Goal: Task Accomplishment & Management: Use online tool/utility

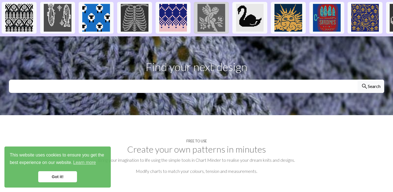
scroll to position [148, 0]
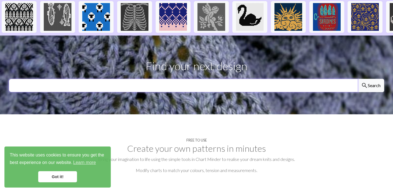
click at [246, 79] on input "text" at bounding box center [183, 85] width 349 height 13
type input "cat"
click at [357, 79] on button "search Search" at bounding box center [370, 85] width 27 height 13
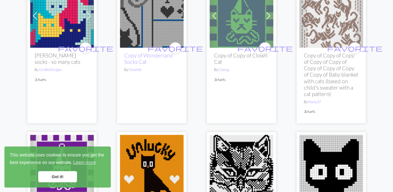
scroll to position [710, 0]
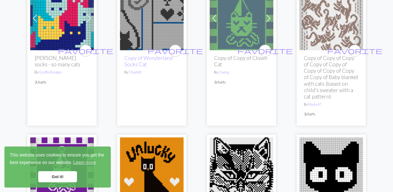
click at [314, 41] on img at bounding box center [331, 18] width 64 height 64
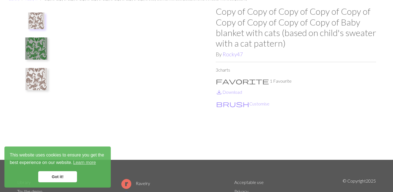
scroll to position [29, 0]
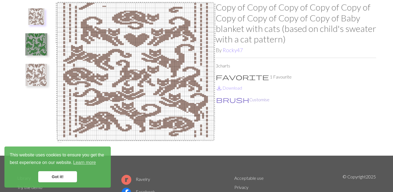
click at [220, 102] on span "brush" at bounding box center [232, 100] width 33 height 8
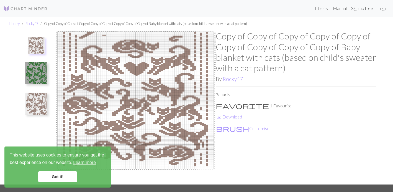
click at [368, 8] on link "Sign up free" at bounding box center [362, 8] width 26 height 11
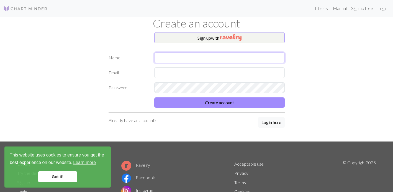
click at [222, 59] on input "text" at bounding box center [219, 57] width 130 height 11
type input "matilda"
click at [163, 71] on input "text" at bounding box center [219, 72] width 130 height 11
type input "matildaokhomina@gmail.com"
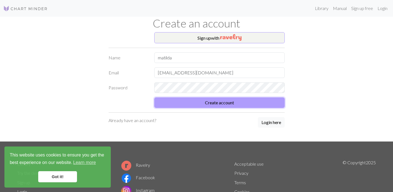
click at [156, 104] on button "Create account" at bounding box center [219, 102] width 130 height 11
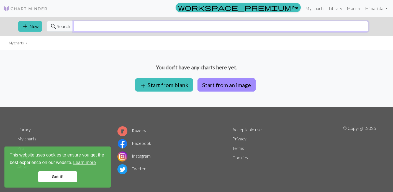
click at [123, 23] on input "text" at bounding box center [220, 26] width 295 height 11
type input "cats"
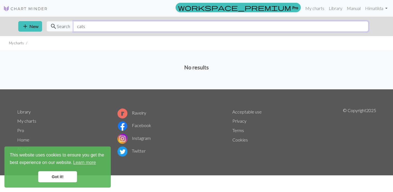
click at [85, 23] on input "cats" at bounding box center [220, 26] width 295 height 11
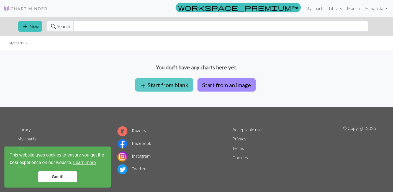
click at [156, 85] on button "add Start from blank" at bounding box center [164, 84] width 58 height 13
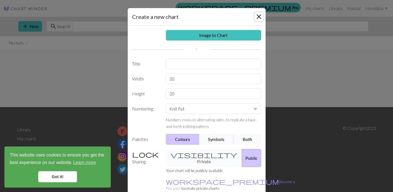
click at [261, 15] on button "Close" at bounding box center [258, 16] width 9 height 9
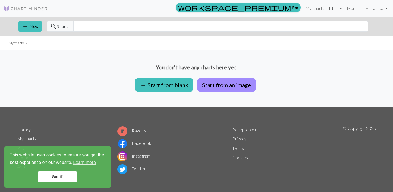
click at [336, 9] on link "Library" at bounding box center [335, 8] width 18 height 11
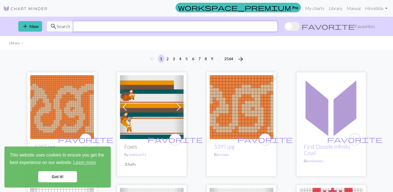
click at [277, 22] on input "text" at bounding box center [175, 26] width 204 height 11
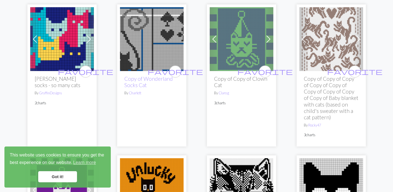
scroll to position [690, 0]
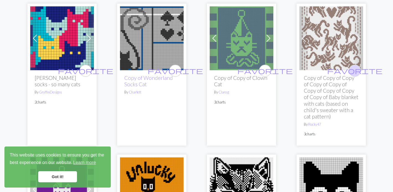
click at [355, 73] on span "favorite" at bounding box center [354, 70] width 55 height 9
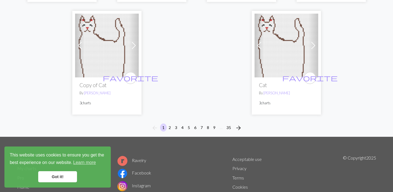
scroll to position [1595, 0]
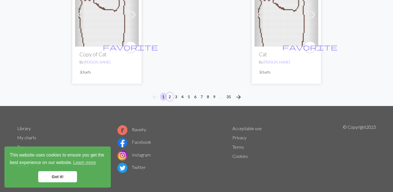
click at [170, 96] on button "2" at bounding box center [169, 96] width 7 height 8
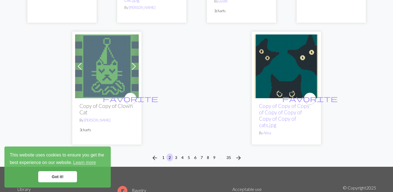
scroll to position [1563, 0]
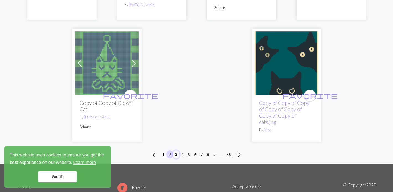
click at [176, 153] on button "3" at bounding box center [176, 154] width 7 height 8
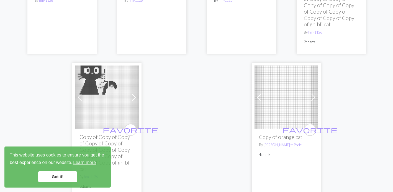
scroll to position [1479, 0]
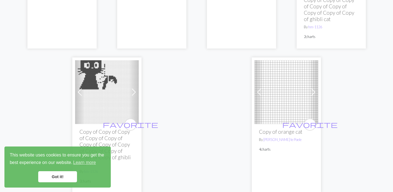
click at [65, 178] on link "Got it!" at bounding box center [57, 176] width 39 height 11
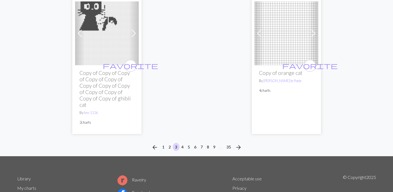
scroll to position [1541, 0]
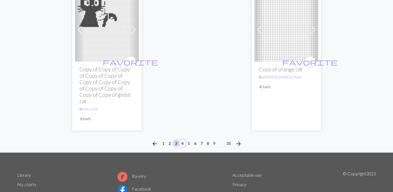
click at [181, 139] on button "4" at bounding box center [182, 143] width 7 height 8
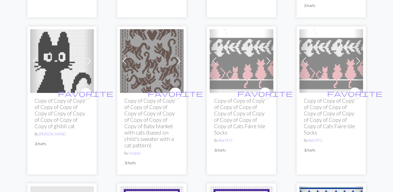
scroll to position [678, 0]
click at [173, 93] on span "favorite" at bounding box center [175, 93] width 55 height 9
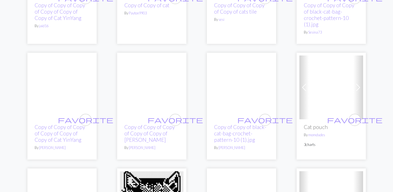
scroll to position [1720, 0]
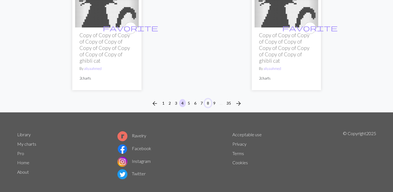
click at [207, 99] on button "8" at bounding box center [208, 103] width 7 height 8
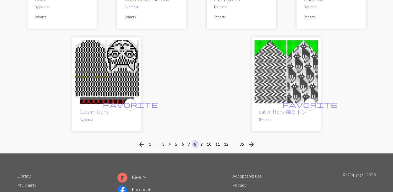
scroll to position [1426, 0]
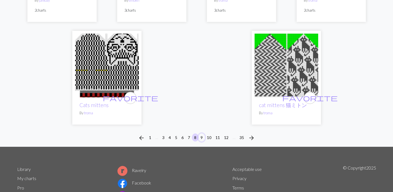
click at [200, 137] on button "9" at bounding box center [201, 137] width 7 height 8
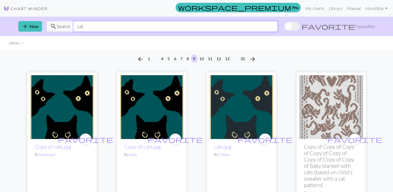
click at [182, 24] on input "cat" at bounding box center [175, 26] width 204 height 11
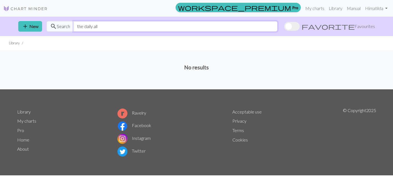
click at [114, 28] on input "the daily all" at bounding box center [175, 26] width 204 height 11
type input "t"
click at [353, 7] on link "Manual" at bounding box center [353, 8] width 18 height 11
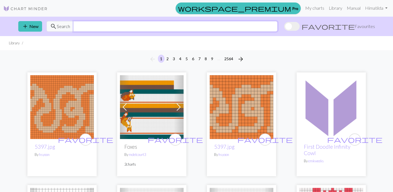
click at [201, 28] on input "text" at bounding box center [175, 26] width 204 height 11
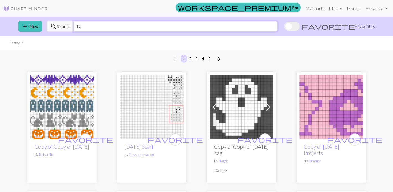
type input "h"
type input "matilda"
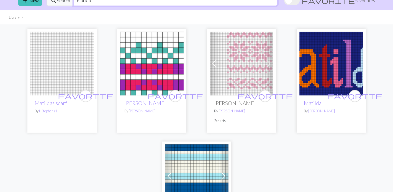
scroll to position [31, 0]
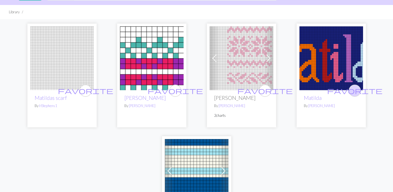
click at [354, 90] on span "favorite" at bounding box center [354, 90] width 55 height 9
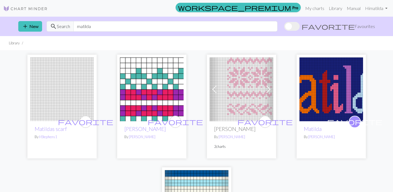
click at [365, 27] on span "Favourites" at bounding box center [364, 26] width 20 height 7
click at [284, 27] on input "favorite Favourites" at bounding box center [284, 27] width 0 height 0
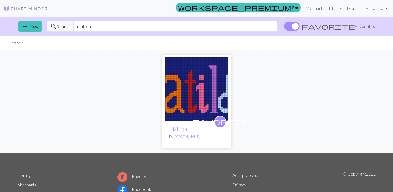
click at [365, 27] on span "Favourites" at bounding box center [364, 26] width 20 height 7
click at [284, 27] on input "favorite Favourites" at bounding box center [284, 27] width 0 height 0
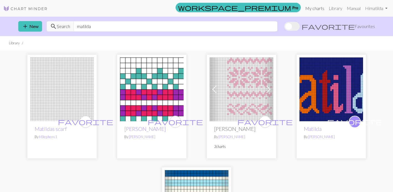
click at [310, 9] on link "My charts" at bounding box center [315, 8] width 24 height 11
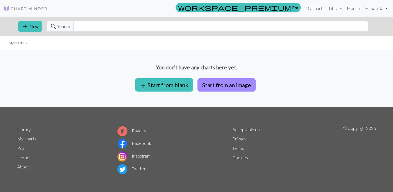
click at [380, 8] on link "Hi [PERSON_NAME]" at bounding box center [376, 8] width 27 height 11
click at [329, 9] on link "Library" at bounding box center [335, 8] width 18 height 11
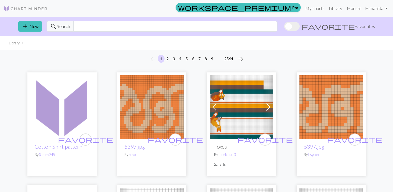
click at [300, 27] on span at bounding box center [292, 26] width 16 height 9
click at [284, 27] on input "favorite Favourites" at bounding box center [284, 27] width 0 height 0
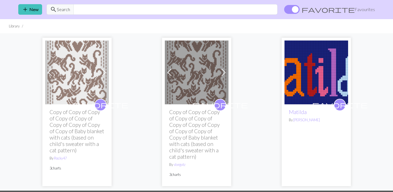
scroll to position [20, 0]
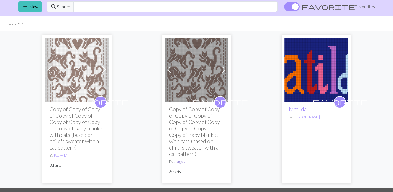
click at [177, 162] on link "stxrgvtz" at bounding box center [180, 161] width 12 height 4
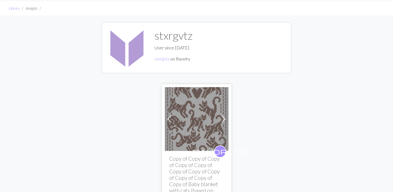
scroll to position [19, 0]
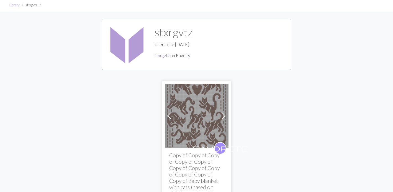
click at [158, 55] on link "stxrgvtz" at bounding box center [162, 55] width 15 height 5
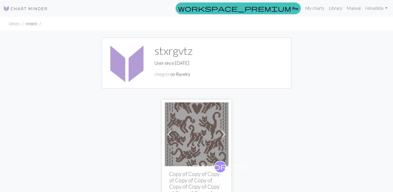
scroll to position [19, 0]
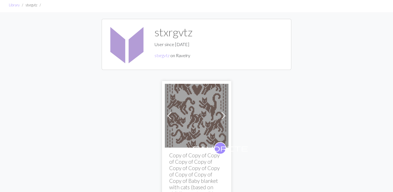
click at [186, 141] on img at bounding box center [197, 116] width 64 height 64
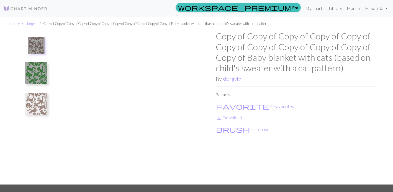
scroll to position [0, 0]
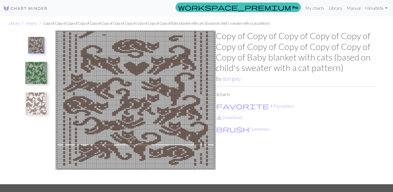
click at [39, 107] on img at bounding box center [36, 103] width 22 height 22
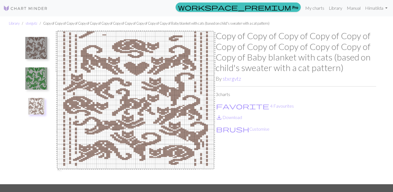
click at [38, 73] on img at bounding box center [36, 78] width 22 height 22
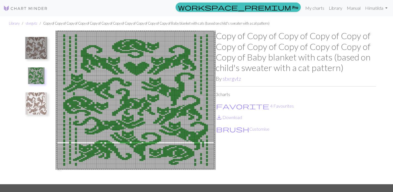
click at [37, 49] on img at bounding box center [36, 48] width 22 height 22
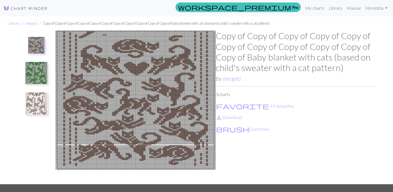
click at [39, 92] on img at bounding box center [36, 103] width 22 height 22
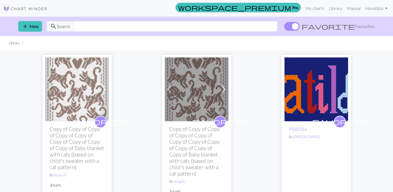
click at [73, 78] on img at bounding box center [77, 89] width 64 height 64
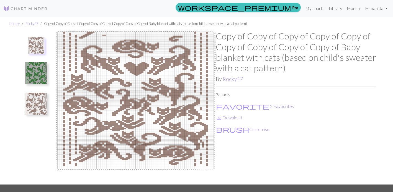
click at [39, 101] on img at bounding box center [36, 103] width 22 height 22
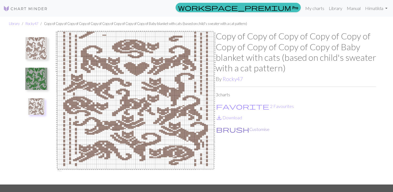
click at [226, 128] on button "brush Customise" at bounding box center [243, 128] width 54 height 7
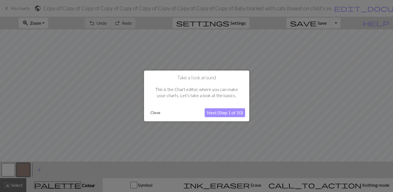
click at [211, 110] on button "Next (Step 1 of 10)" at bounding box center [225, 112] width 40 height 9
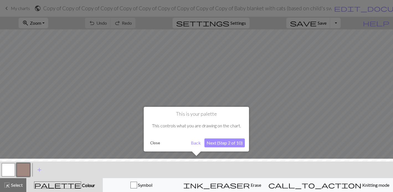
click at [215, 143] on button "Next (Step 2 of 10)" at bounding box center [224, 142] width 40 height 9
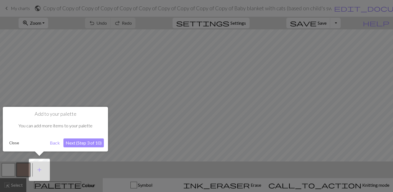
click at [91, 141] on button "Next (Step 3 of 10)" at bounding box center [83, 142] width 40 height 9
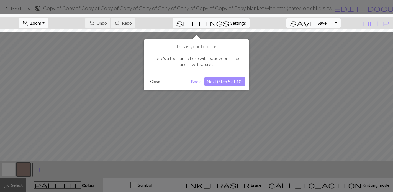
click at [231, 81] on button "Next (Step 5 of 10)" at bounding box center [224, 81] width 40 height 9
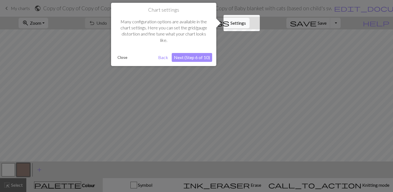
click at [187, 57] on button "Next (Step 6 of 10)" at bounding box center [192, 57] width 40 height 9
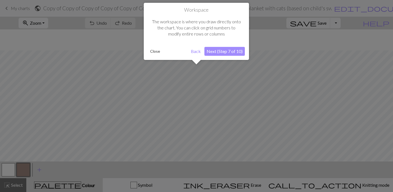
scroll to position [21, 0]
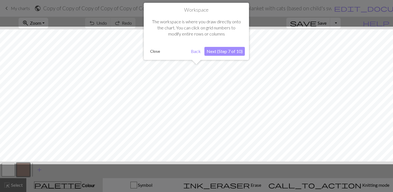
click at [223, 48] on button "Next (Step 7 of 10)" at bounding box center [224, 51] width 40 height 9
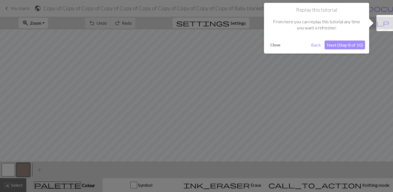
click at [343, 45] on button "Next (Step 8 of 10)" at bounding box center [345, 44] width 40 height 9
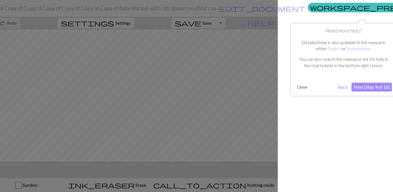
scroll to position [0, 121]
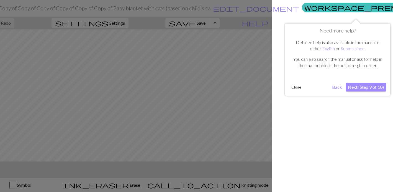
click at [355, 88] on button "Next (Step 9 of 10)" at bounding box center [366, 87] width 40 height 9
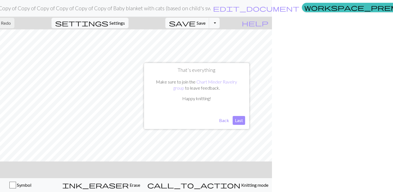
click at [240, 117] on button "Last" at bounding box center [239, 120] width 12 height 9
click at [269, 11] on form "public Copy of Copy of Copy of Copy of Copy of Copy of Copy of Copy of Copy of …" at bounding box center [106, 8] width 386 height 11
click at [277, 11] on form "public Copy of Copy of Copy of Copy of Copy of Copy of Copy of Copy of Copy of …" at bounding box center [106, 8] width 386 height 11
click at [267, 9] on form "public Copy of Copy of Copy of Copy of Copy of Copy of Copy of Copy of Copy of …" at bounding box center [106, 8] width 386 height 11
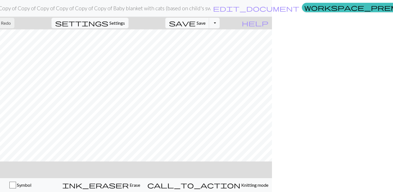
drag, startPoint x: 274, startPoint y: 12, endPoint x: 281, endPoint y: 12, distance: 7.2
click at [279, 12] on form "public Copy of Copy of Copy of Copy of Copy of Copy of Copy of Copy of Copy of …" at bounding box center [106, 8] width 386 height 11
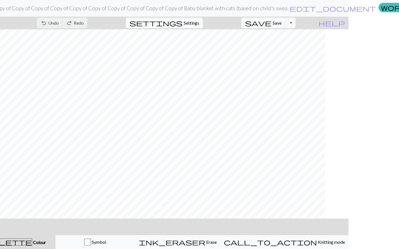
scroll to position [0, 26]
click at [32, 191] on span "Colour" at bounding box center [39, 242] width 14 height 5
click at [16, 191] on span "palette" at bounding box center [8, 242] width 47 height 8
click at [204, 191] on span "ink_eraser" at bounding box center [172, 242] width 66 height 8
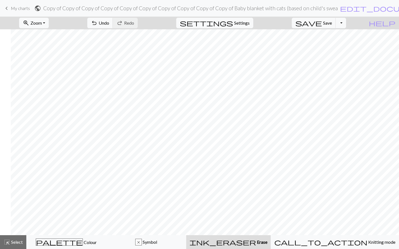
scroll to position [213, 18]
click at [49, 24] on button "zoom_in Zoom Zoom" at bounding box center [34, 23] width 30 height 11
click at [49, 68] on button "50%" at bounding box center [41, 66] width 44 height 9
click at [49, 22] on button "zoom_in Zoom Zoom" at bounding box center [34, 23] width 30 height 11
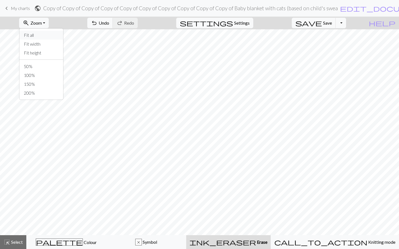
click at [56, 37] on button "Fit all" at bounding box center [41, 35] width 44 height 9
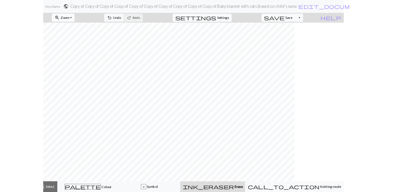
scroll to position [201, 0]
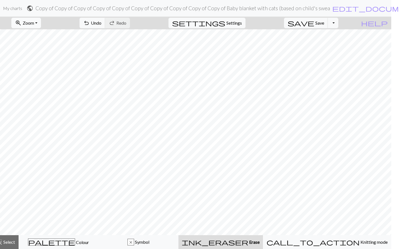
click at [41, 26] on button "zoom_in Zoom Zoom" at bounding box center [26, 23] width 30 height 11
click at [40, 46] on button "Fit width" at bounding box center [34, 44] width 44 height 9
click at [41, 26] on button "zoom_in Zoom Zoom" at bounding box center [26, 23] width 30 height 11
click at [42, 34] on button "Fit all" at bounding box center [34, 35] width 44 height 9
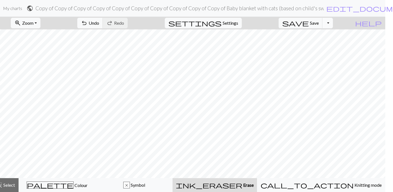
click at [333, 23] on button "Toggle Dropdown" at bounding box center [327, 23] width 11 height 11
click at [323, 45] on button "save_alt Download" at bounding box center [286, 44] width 91 height 9
click at [365, 11] on span "edit_document" at bounding box center [369, 8] width 86 height 8
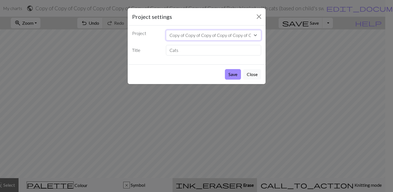
click at [240, 34] on select "Copy of Copy of Copy of Copy of Copy of Copy of Copy of Copy of Copy of Copy of…" at bounding box center [213, 35] width 95 height 11
click at [166, 30] on select "Copy of Copy of Copy of Copy of Copy of Copy of Copy of Copy of Copy of Copy of…" at bounding box center [213, 35] width 95 height 11
click at [255, 35] on select "Copy of Copy of Copy of Copy of Copy of Copy of Copy of Copy of Copy of Copy of…" at bounding box center [213, 35] width 95 height 11
click at [237, 70] on button "Save" at bounding box center [233, 74] width 16 height 11
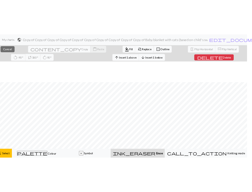
scroll to position [271, 75]
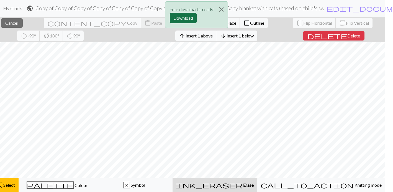
click at [187, 18] on button "Download" at bounding box center [183, 18] width 27 height 11
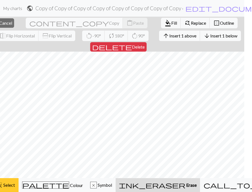
click at [10, 186] on span "Select" at bounding box center [8, 184] width 12 height 5
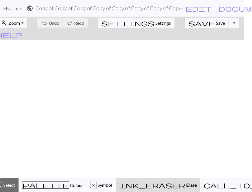
scroll to position [52, 5]
